Goal: Navigation & Orientation: Find specific page/section

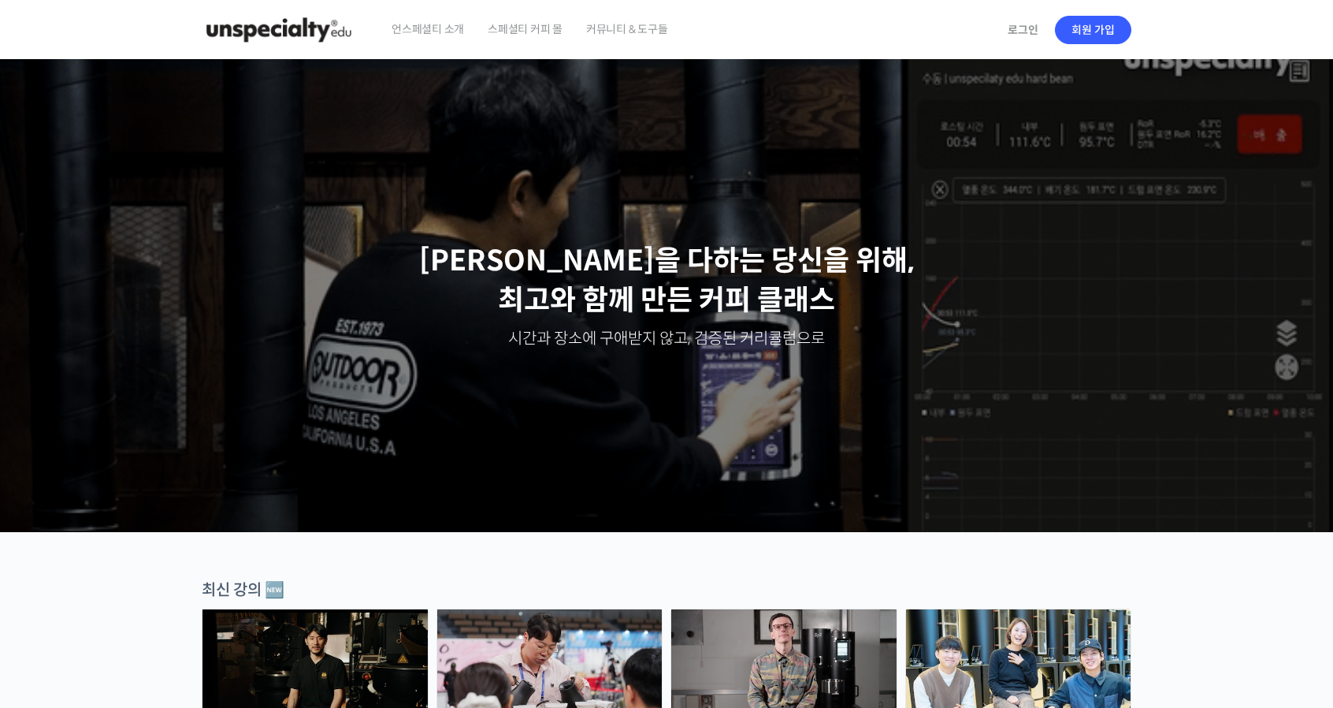
click at [301, 21] on img at bounding box center [279, 29] width 154 height 47
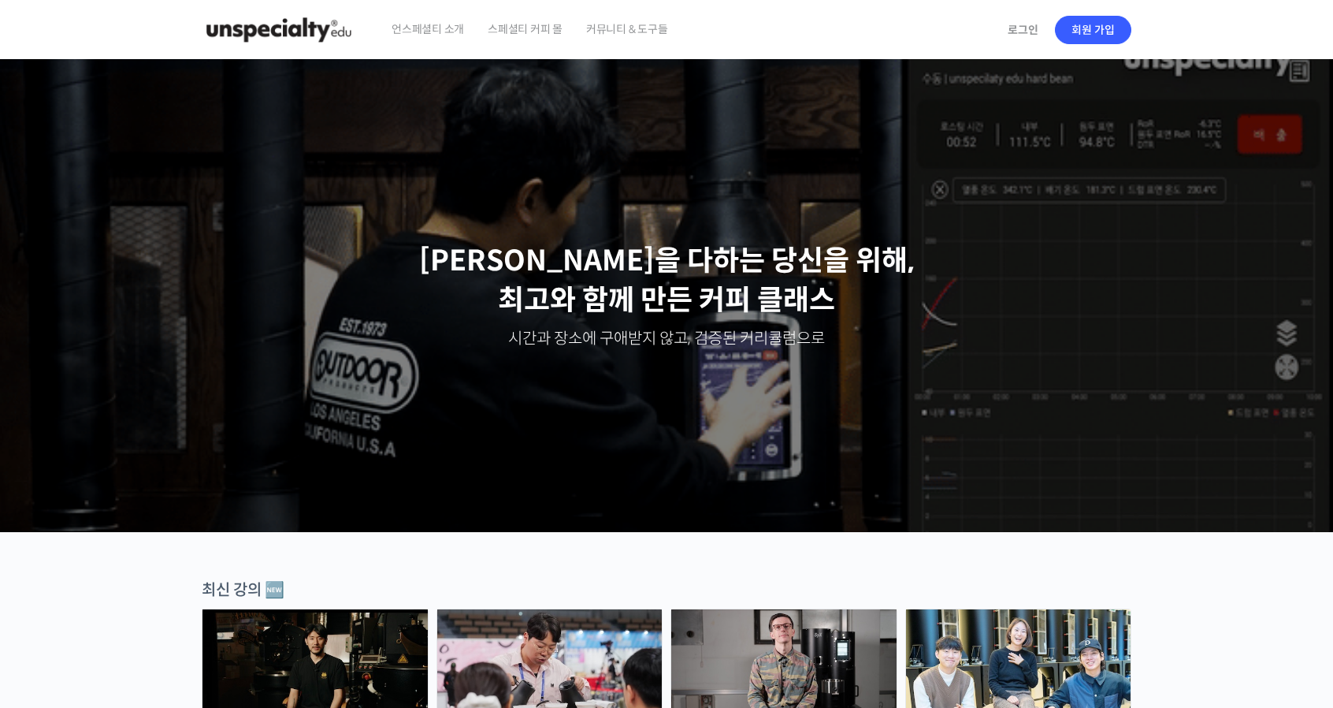
click at [522, 32] on span "스페셜티 커피 몰" at bounding box center [525, 29] width 75 height 60
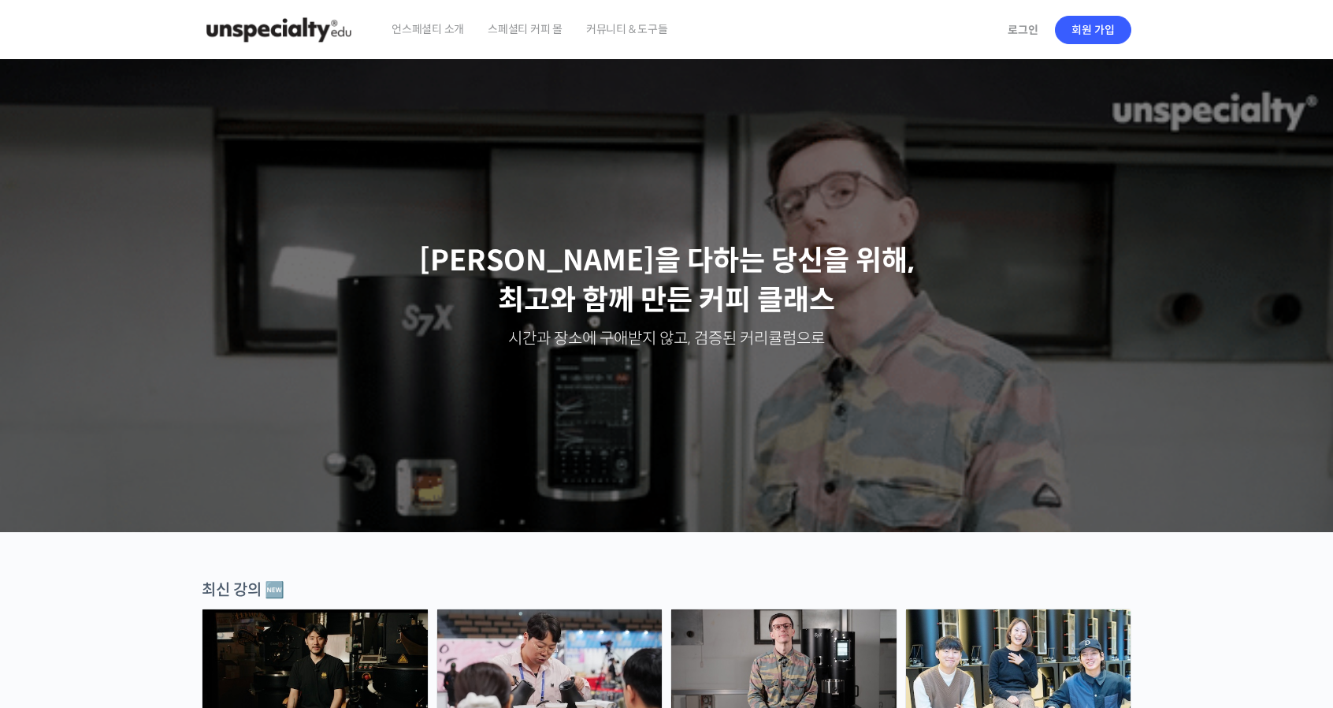
click at [299, 32] on img at bounding box center [279, 29] width 154 height 47
